Goal: Task Accomplishment & Management: Use online tool/utility

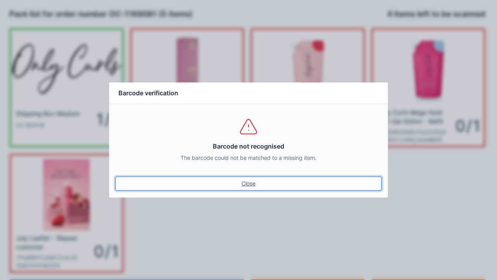
click at [257, 183] on link "Close" at bounding box center [248, 183] width 267 height 14
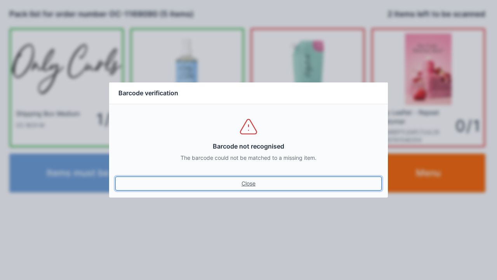
click at [253, 179] on link "Close" at bounding box center [248, 183] width 267 height 14
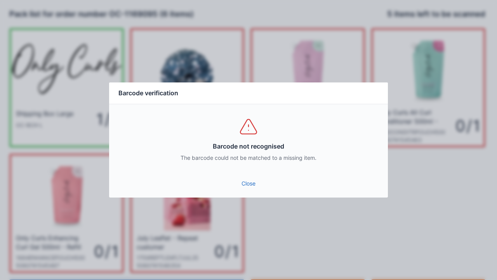
click at [244, 179] on link "Close" at bounding box center [248, 183] width 267 height 14
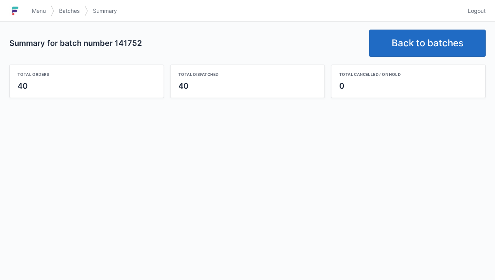
click at [448, 46] on link "Back to batches" at bounding box center [427, 43] width 117 height 27
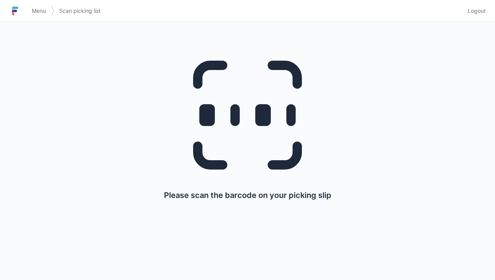
click at [483, 16] on link "Logout" at bounding box center [474, 11] width 23 height 14
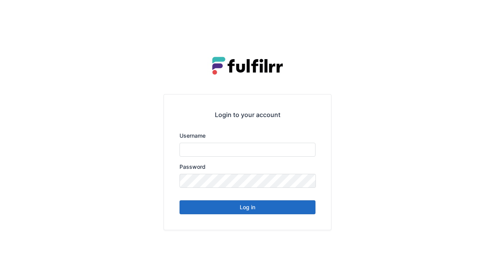
type input "******"
click at [272, 206] on button "Log in" at bounding box center [248, 207] width 136 height 14
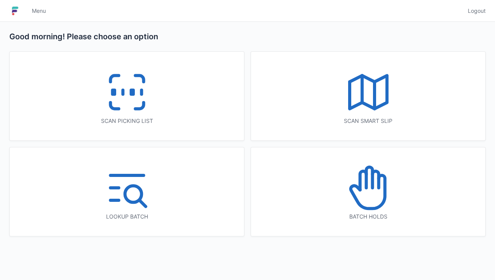
click at [377, 195] on icon at bounding box center [368, 188] width 50 height 50
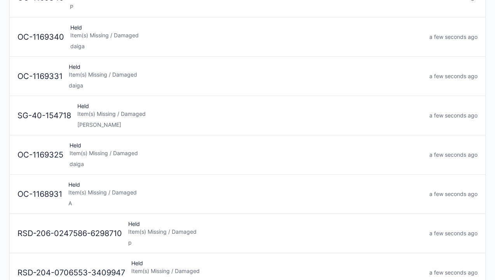
scroll to position [191, 0]
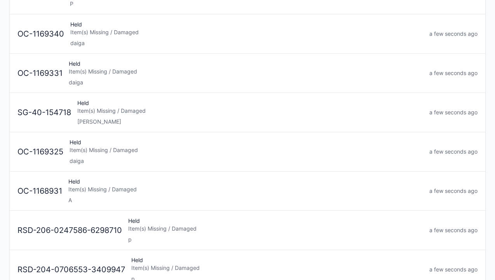
click at [164, 196] on div "A" at bounding box center [245, 200] width 355 height 8
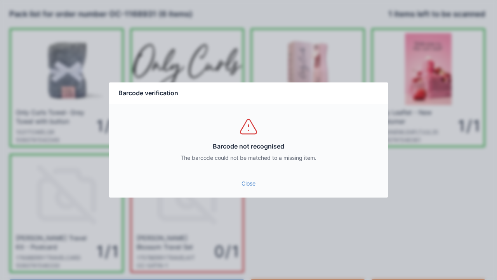
click at [249, 177] on link "Close" at bounding box center [248, 183] width 267 height 14
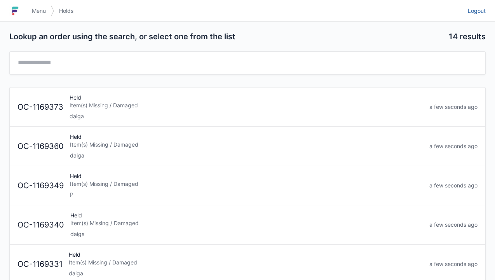
click at [474, 16] on link "Logout" at bounding box center [474, 11] width 23 height 14
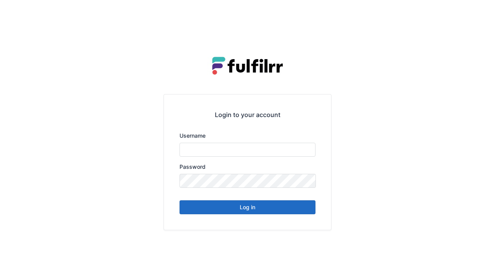
type input "******"
click at [274, 207] on button "Log in" at bounding box center [248, 207] width 136 height 14
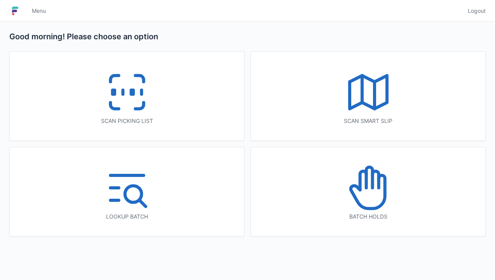
click at [375, 99] on line at bounding box center [375, 95] width 0 height 27
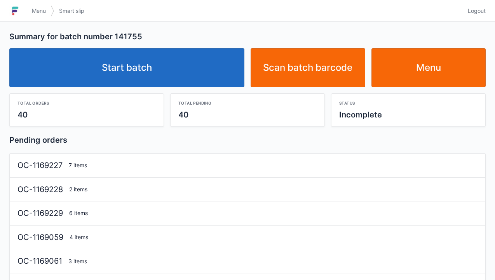
click at [192, 56] on link "Start batch" at bounding box center [126, 67] width 235 height 39
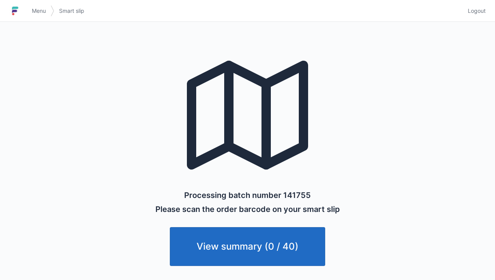
click at [293, 245] on link "View summary (0 / 40)" at bounding box center [247, 246] width 155 height 39
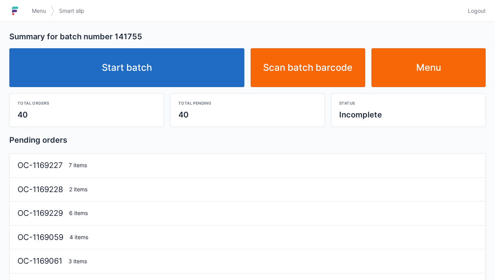
click at [431, 75] on link "Menu" at bounding box center [428, 67] width 115 height 39
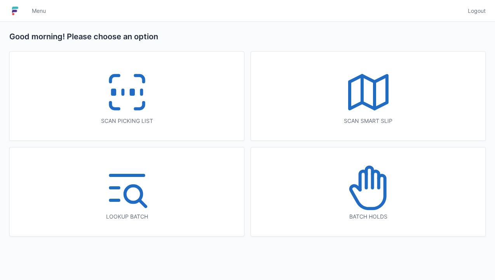
click at [140, 101] on icon at bounding box center [127, 92] width 50 height 50
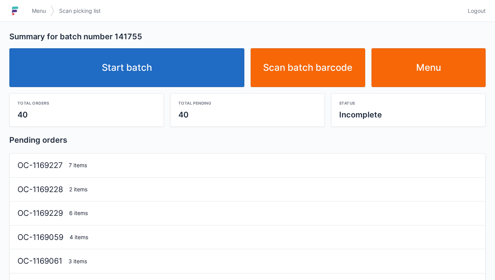
click at [200, 71] on link "Start batch" at bounding box center [126, 67] width 235 height 39
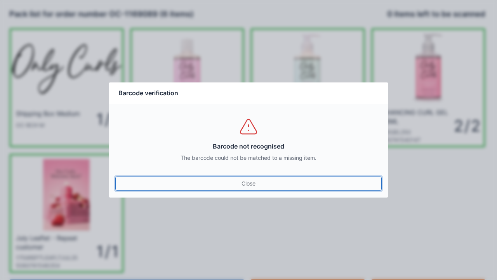
click at [246, 177] on link "Close" at bounding box center [248, 183] width 267 height 14
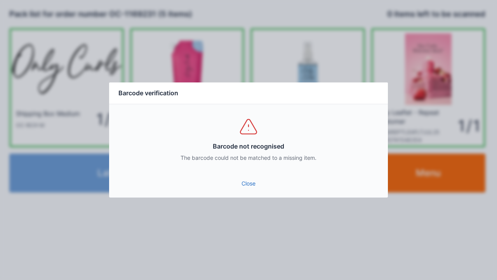
click at [253, 179] on link "Close" at bounding box center [248, 183] width 267 height 14
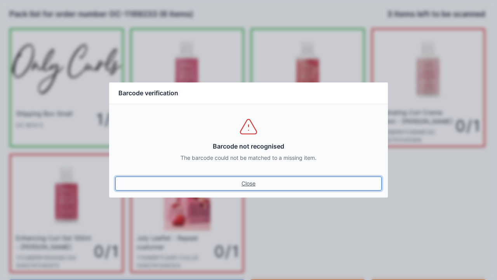
click at [258, 188] on link "Close" at bounding box center [248, 183] width 267 height 14
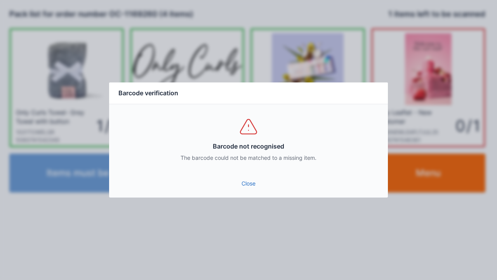
click at [248, 171] on div "Barcode not recognised The barcode could not be matched to a missing item." at bounding box center [248, 139] width 279 height 70
click at [252, 185] on link "Close" at bounding box center [248, 183] width 267 height 14
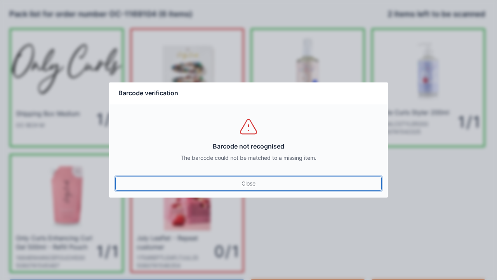
click at [246, 183] on link "Close" at bounding box center [248, 183] width 267 height 14
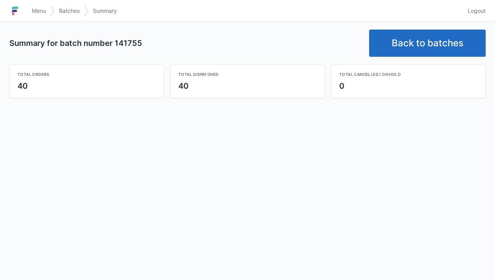
click at [437, 48] on link "Back to batches" at bounding box center [427, 43] width 117 height 27
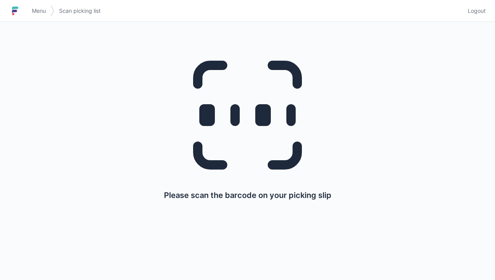
click at [476, 14] on span "Logout" at bounding box center [477, 11] width 18 height 8
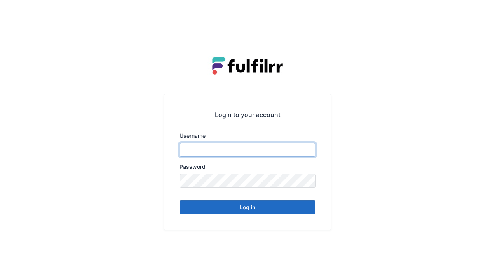
type input "******"
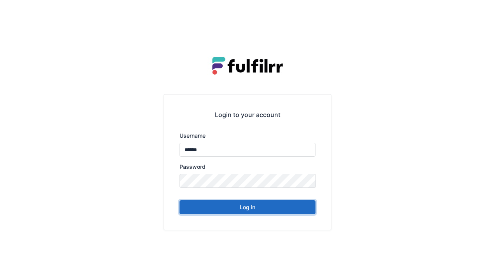
click at [260, 207] on button "Log in" at bounding box center [248, 207] width 136 height 14
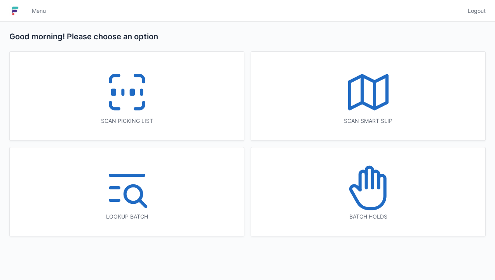
click at [136, 94] on icon at bounding box center [127, 92] width 50 height 50
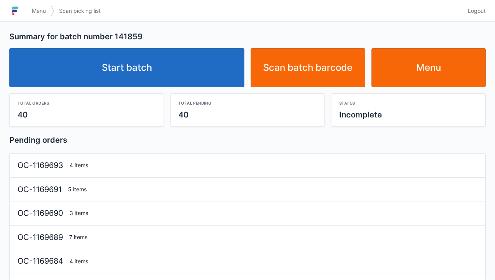
click at [178, 71] on link "Start batch" at bounding box center [126, 67] width 235 height 39
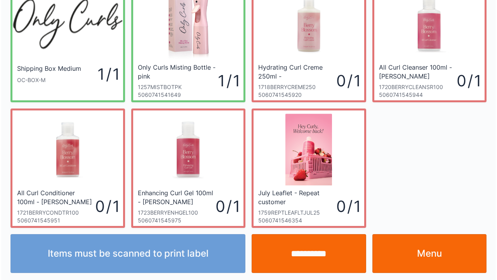
scroll to position [45, 0]
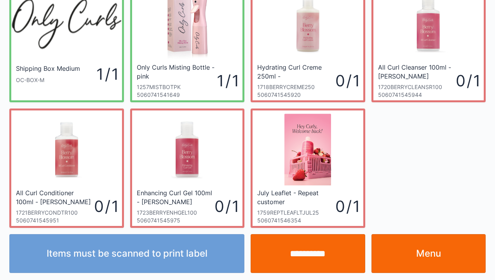
click at [319, 253] on input "**********" at bounding box center [308, 253] width 115 height 39
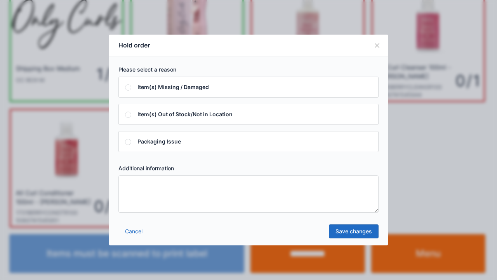
click at [169, 202] on textarea at bounding box center [249, 193] width 260 height 37
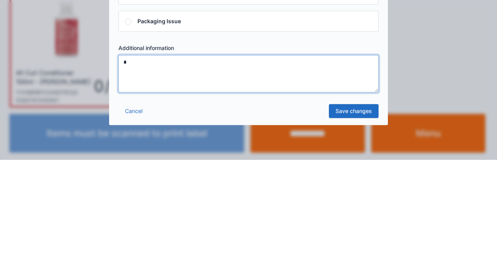
type textarea "*"
click at [351, 234] on link "Save changes" at bounding box center [354, 231] width 50 height 14
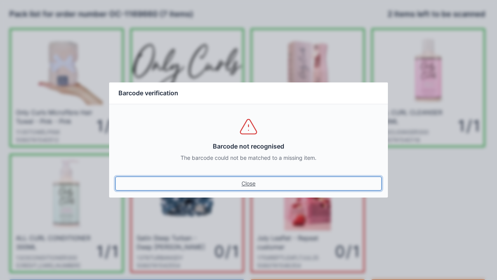
click at [255, 182] on link "Close" at bounding box center [248, 183] width 267 height 14
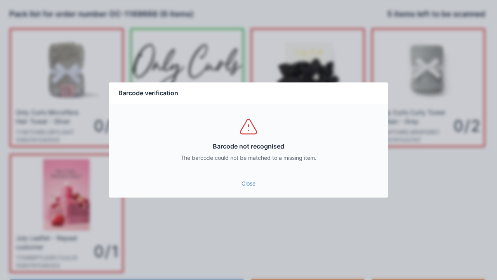
click at [254, 183] on link "Close" at bounding box center [248, 183] width 267 height 14
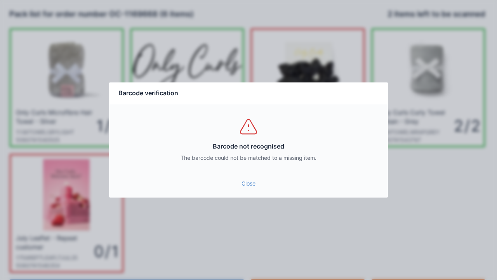
click at [246, 183] on link "Close" at bounding box center [248, 183] width 267 height 14
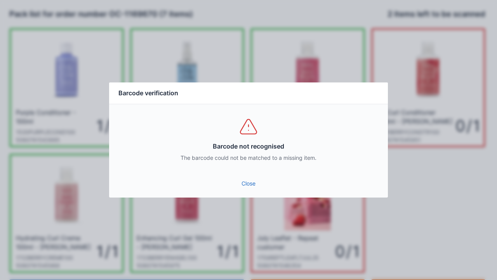
click at [251, 181] on link "Close" at bounding box center [248, 183] width 267 height 14
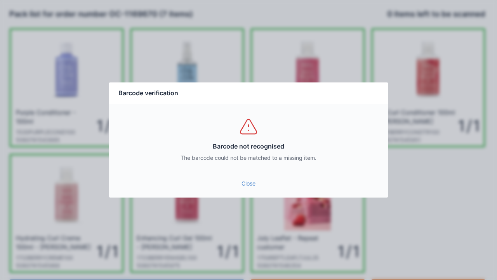
click at [251, 178] on link "Close" at bounding box center [248, 183] width 267 height 14
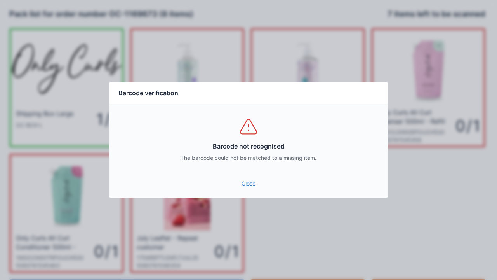
click at [249, 181] on link "Close" at bounding box center [248, 183] width 267 height 14
click at [251, 178] on link "Close" at bounding box center [248, 183] width 267 height 14
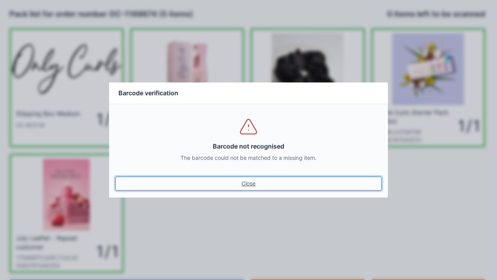
click at [249, 181] on link "Close" at bounding box center [248, 183] width 267 height 14
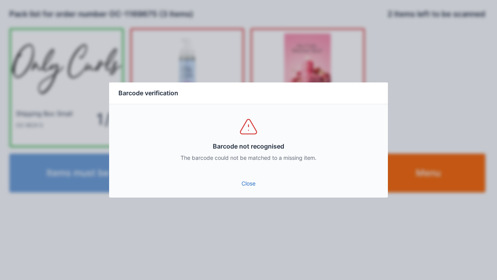
click at [251, 177] on link "Close" at bounding box center [248, 183] width 267 height 14
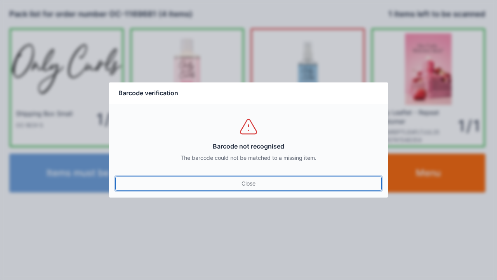
click at [258, 176] on link "Close" at bounding box center [248, 183] width 267 height 14
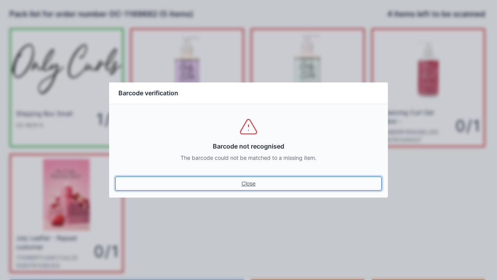
click at [239, 182] on link "Close" at bounding box center [248, 183] width 267 height 14
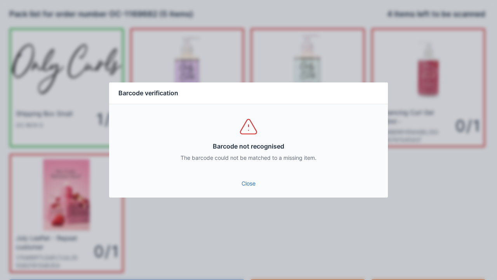
click at [251, 187] on link "Close" at bounding box center [248, 183] width 267 height 14
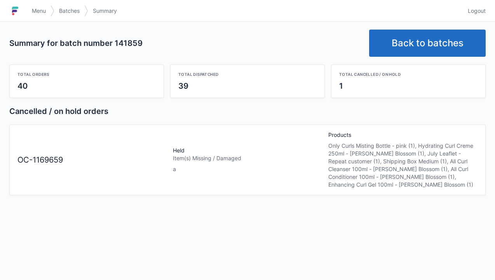
click at [425, 40] on link "Back to batches" at bounding box center [427, 43] width 117 height 27
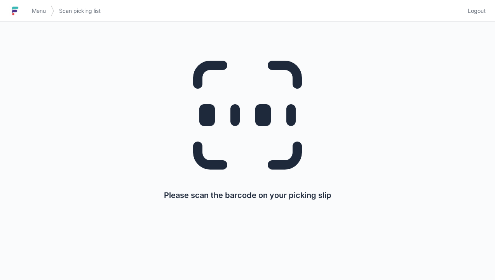
click at [469, 7] on span "Logout" at bounding box center [477, 11] width 18 height 8
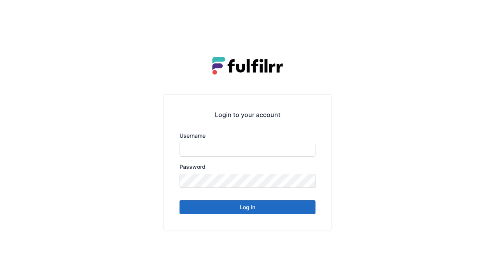
type input "******"
click at [292, 211] on button "Log in" at bounding box center [248, 207] width 136 height 14
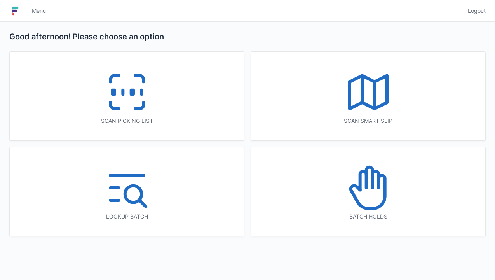
click at [379, 199] on icon at bounding box center [368, 188] width 50 height 50
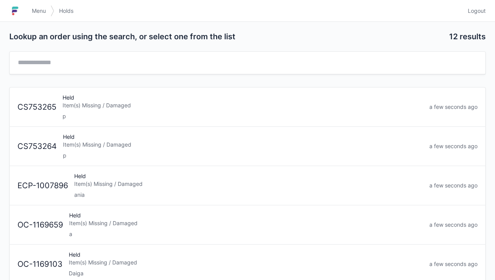
click at [171, 239] on link "OC-1169659 Held Item(s) Missing / Damaged a a few seconds ago" at bounding box center [248, 224] width 476 height 39
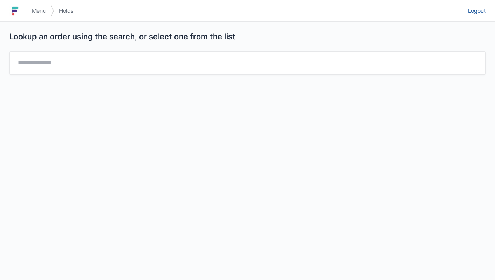
click at [476, 9] on span "Logout" at bounding box center [477, 11] width 18 height 8
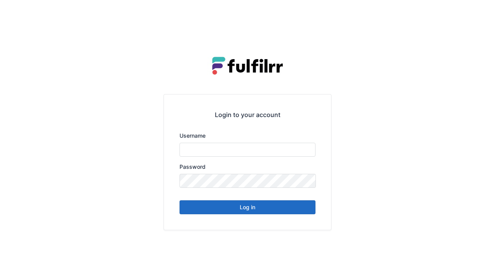
type input "******"
click at [296, 200] on button "Log in" at bounding box center [248, 207] width 136 height 14
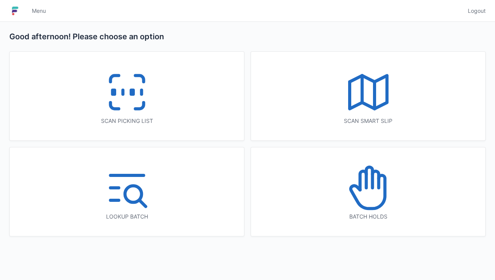
click at [384, 110] on icon at bounding box center [368, 92] width 50 height 50
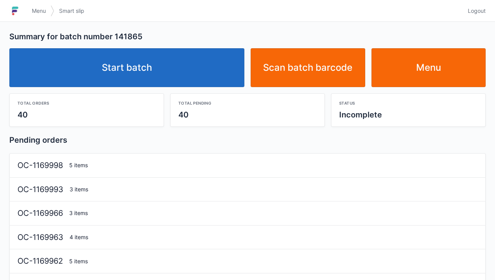
click at [211, 65] on link "Start batch" at bounding box center [126, 67] width 235 height 39
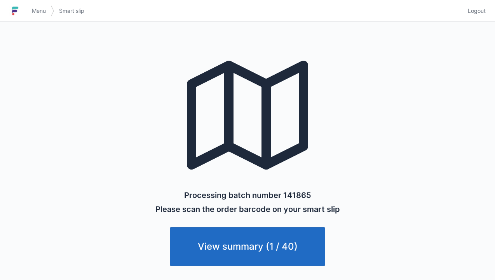
click at [242, 253] on link "View summary (1 / 40)" at bounding box center [247, 246] width 155 height 39
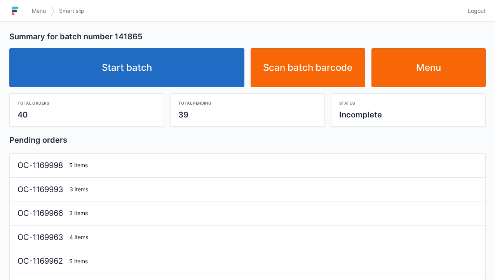
click at [178, 71] on link "Start batch" at bounding box center [126, 67] width 235 height 39
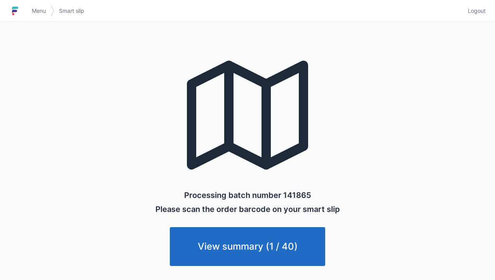
click at [274, 243] on link "View summary (1 / 40)" at bounding box center [247, 246] width 155 height 39
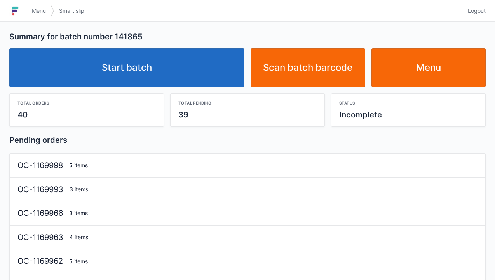
click at [171, 70] on link "Start batch" at bounding box center [126, 67] width 235 height 39
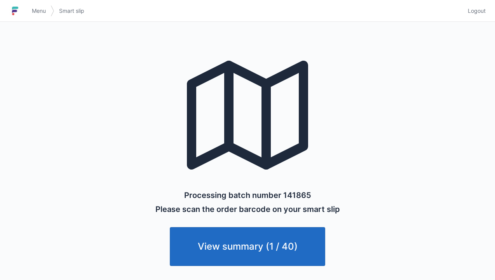
click at [305, 249] on link "View summary (1 / 40)" at bounding box center [247, 246] width 155 height 39
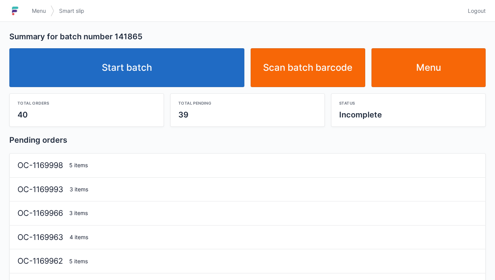
click at [456, 70] on link "Menu" at bounding box center [428, 67] width 115 height 39
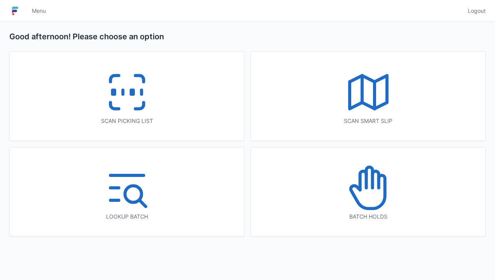
click at [148, 96] on icon at bounding box center [127, 92] width 50 height 50
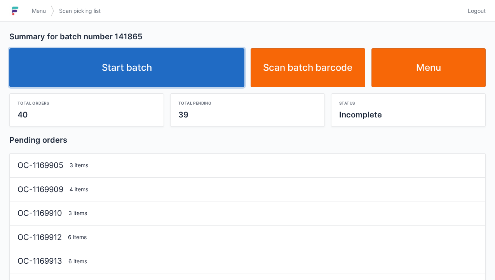
click at [180, 70] on link "Start batch" at bounding box center [126, 67] width 235 height 39
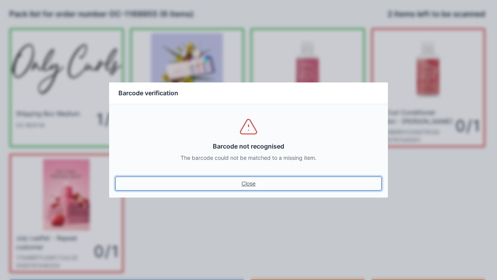
click at [260, 181] on link "Close" at bounding box center [248, 183] width 267 height 14
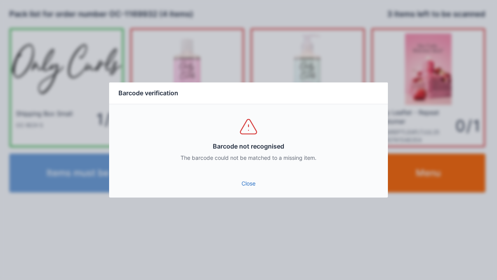
click at [247, 187] on link "Close" at bounding box center [248, 183] width 267 height 14
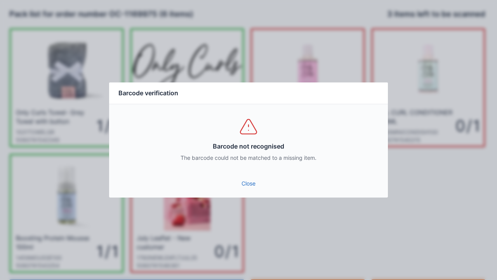
click at [247, 182] on link "Close" at bounding box center [248, 183] width 267 height 14
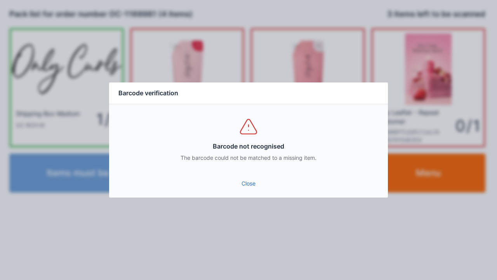
click at [263, 178] on link "Close" at bounding box center [248, 183] width 267 height 14
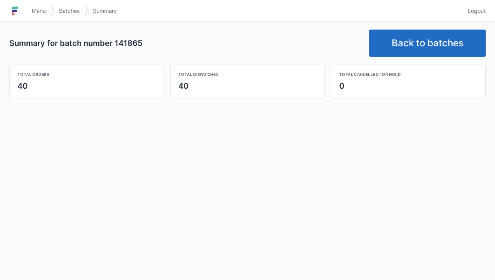
click at [428, 40] on link "Back to batches" at bounding box center [427, 43] width 117 height 27
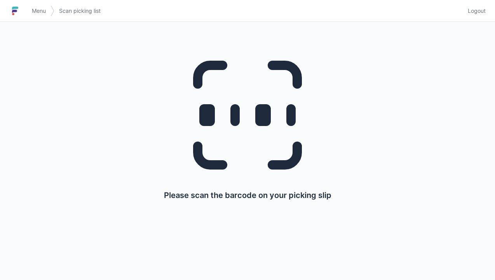
click at [480, 13] on span "Logout" at bounding box center [477, 11] width 18 height 8
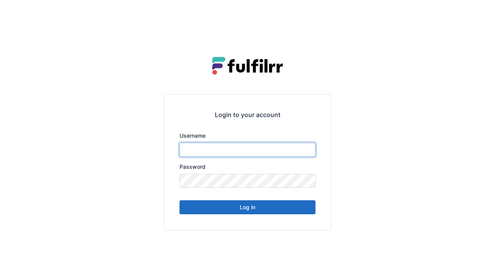
type input "******"
click at [275, 210] on button "Log in" at bounding box center [248, 207] width 136 height 14
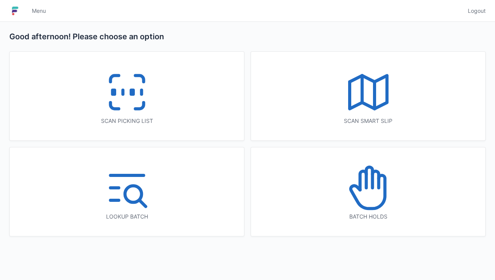
click at [385, 95] on polyline at bounding box center [368, 91] width 37 height 33
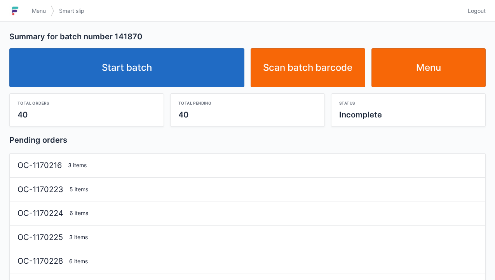
click at [431, 76] on link "Menu" at bounding box center [428, 67] width 115 height 39
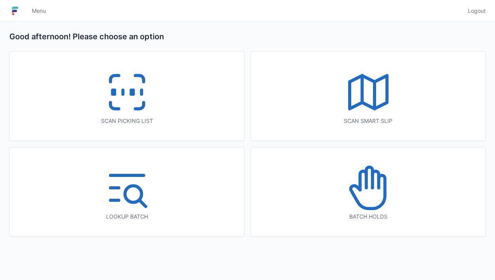
click at [367, 77] on polyline at bounding box center [368, 91] width 37 height 33
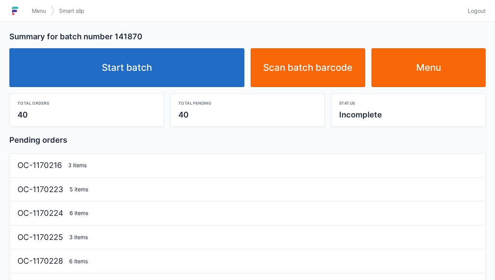
click at [185, 71] on link "Start batch" at bounding box center [126, 67] width 235 height 39
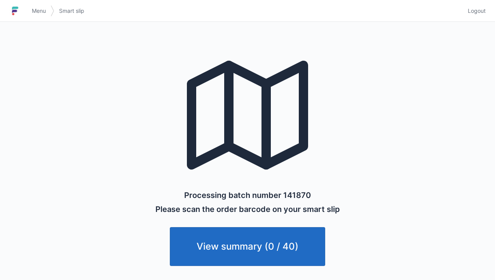
click at [297, 252] on link "View summary (0 / 40)" at bounding box center [247, 246] width 155 height 39
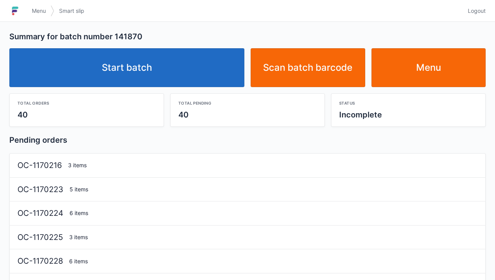
click at [421, 69] on link "Menu" at bounding box center [428, 67] width 115 height 39
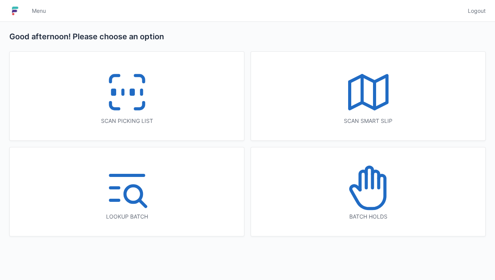
click at [365, 104] on polyline at bounding box center [368, 91] width 37 height 33
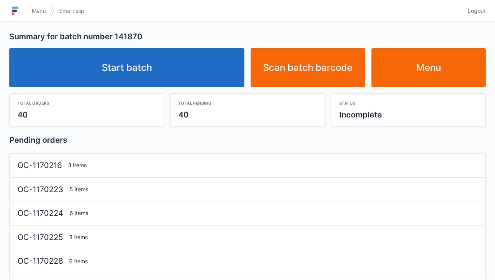
click at [200, 65] on link "Start batch" at bounding box center [126, 67] width 235 height 39
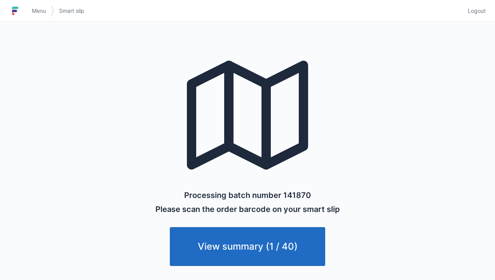
click at [266, 241] on link "View summary (1 / 40)" at bounding box center [247, 246] width 155 height 39
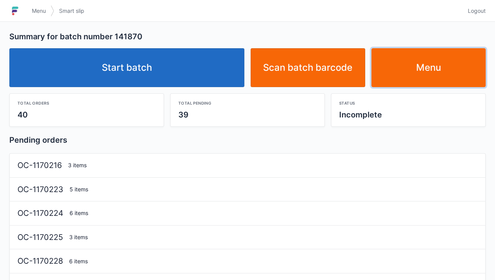
click at [417, 75] on link "Menu" at bounding box center [428, 67] width 115 height 39
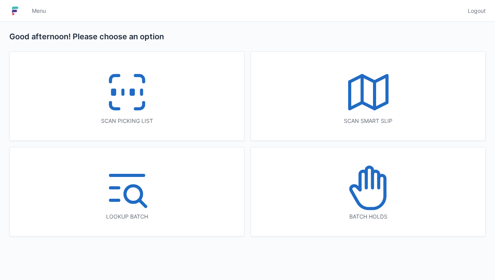
click at [377, 101] on icon at bounding box center [368, 92] width 50 height 50
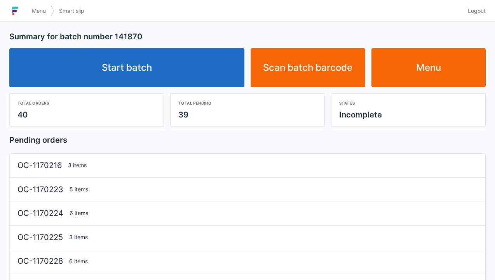
click at [193, 69] on link "Start batch" at bounding box center [126, 67] width 235 height 39
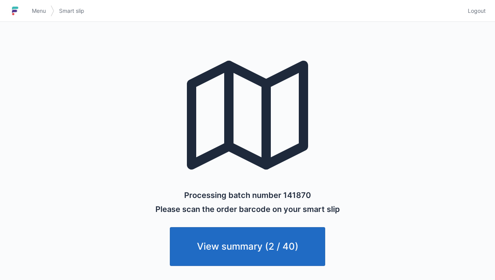
click at [272, 238] on link "View summary (2 / 40)" at bounding box center [247, 246] width 155 height 39
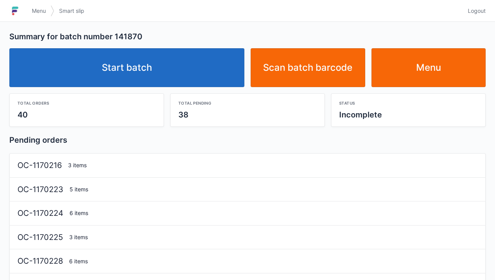
click at [424, 75] on link "Menu" at bounding box center [428, 67] width 115 height 39
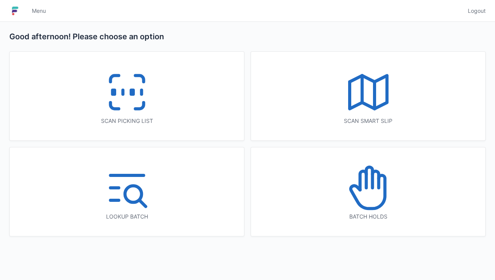
click at [371, 87] on icon at bounding box center [368, 92] width 50 height 50
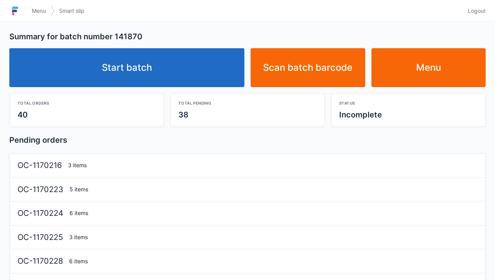
click at [194, 70] on link "Start batch" at bounding box center [126, 67] width 235 height 39
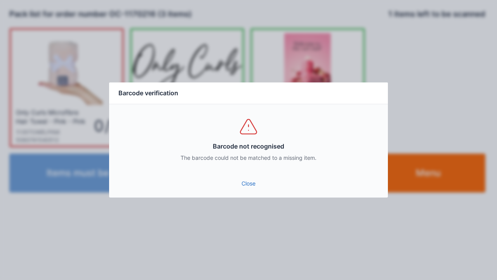
click at [253, 184] on link "Close" at bounding box center [248, 183] width 267 height 14
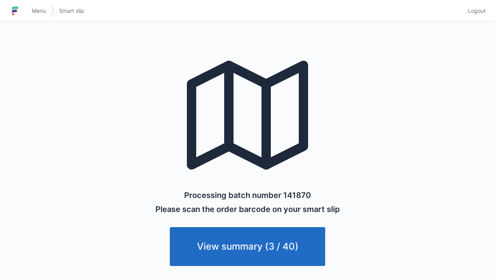
click at [279, 242] on link "View summary (3 / 40)" at bounding box center [247, 246] width 155 height 39
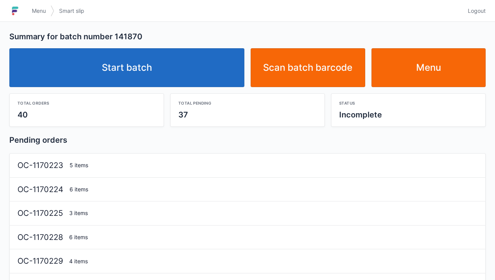
click at [195, 81] on link "Start batch" at bounding box center [126, 67] width 235 height 39
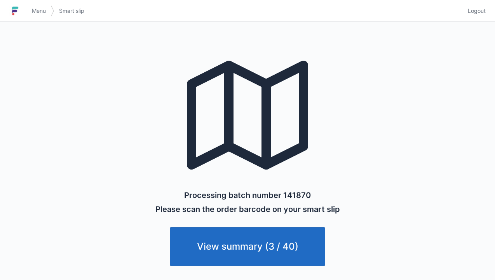
click at [286, 246] on link "View summary (3 / 40)" at bounding box center [247, 246] width 155 height 39
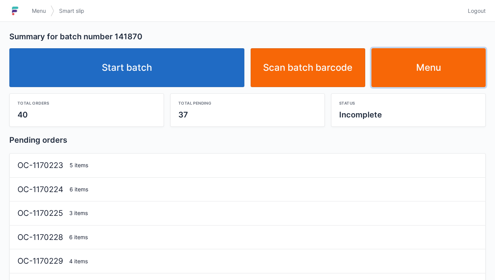
click at [456, 67] on link "Menu" at bounding box center [428, 67] width 115 height 39
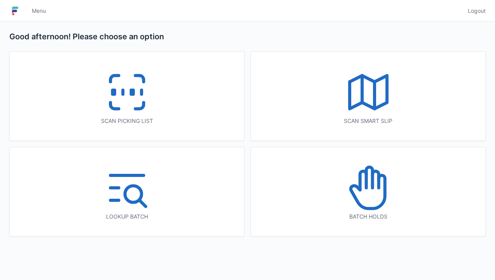
click at [149, 89] on icon at bounding box center [127, 92] width 50 height 50
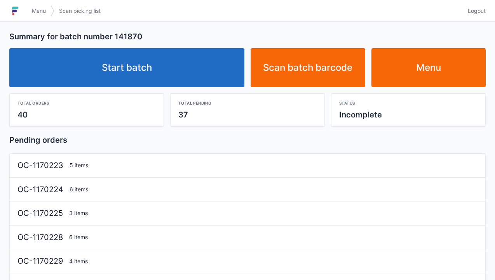
click at [188, 61] on link "Start batch" at bounding box center [126, 67] width 235 height 39
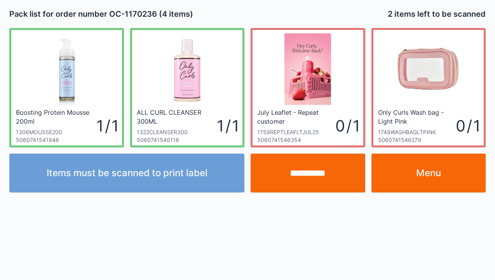
click at [309, 177] on input "**********" at bounding box center [308, 172] width 115 height 39
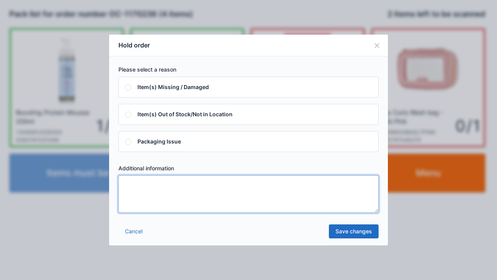
click at [190, 207] on textarea at bounding box center [249, 193] width 260 height 37
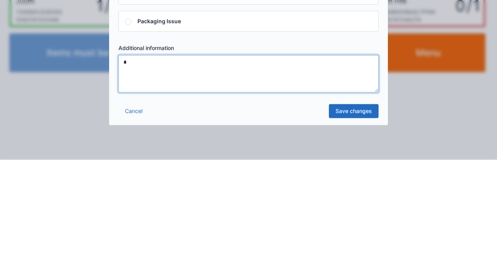
type textarea "*"
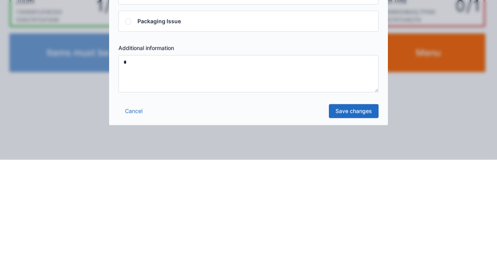
click at [371, 225] on link "Save changes" at bounding box center [354, 231] width 50 height 14
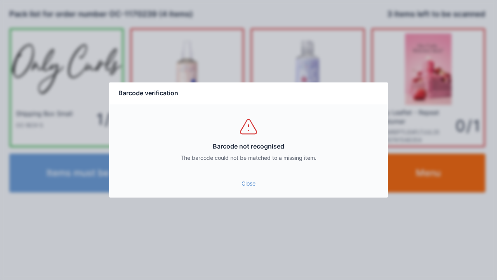
click at [252, 185] on link "Close" at bounding box center [248, 183] width 267 height 14
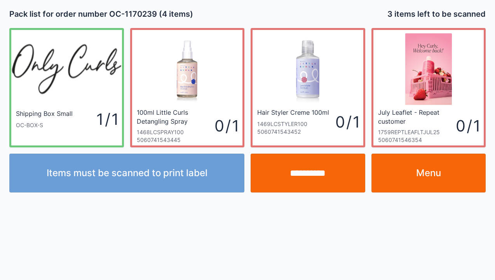
click at [318, 177] on input "**********" at bounding box center [308, 172] width 115 height 39
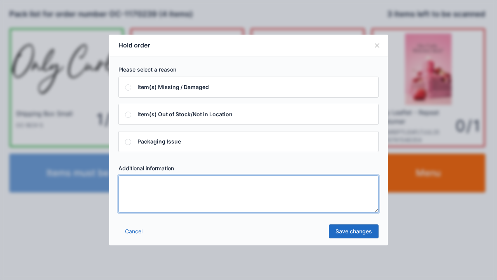
click at [180, 210] on textarea at bounding box center [249, 193] width 260 height 37
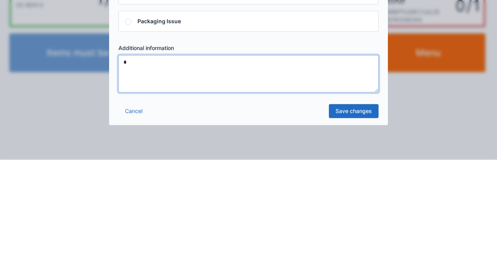
type textarea "*"
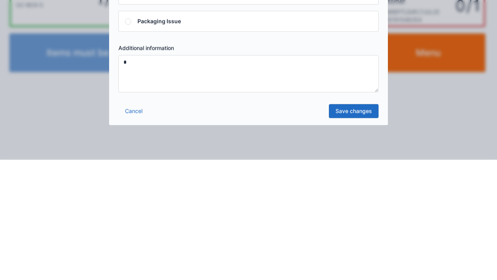
click at [352, 229] on link "Save changes" at bounding box center [354, 231] width 50 height 14
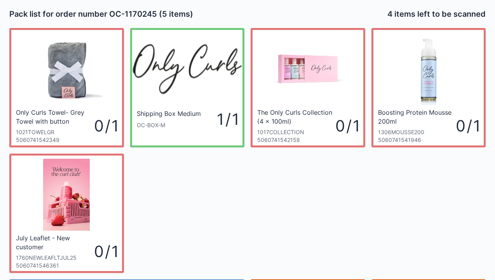
scroll to position [45, 0]
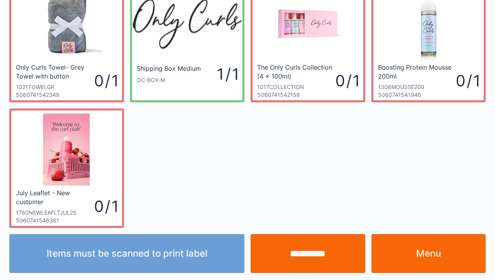
click at [431, 260] on link "Menu" at bounding box center [428, 253] width 115 height 39
